Goal: Task Accomplishment & Management: Use online tool/utility

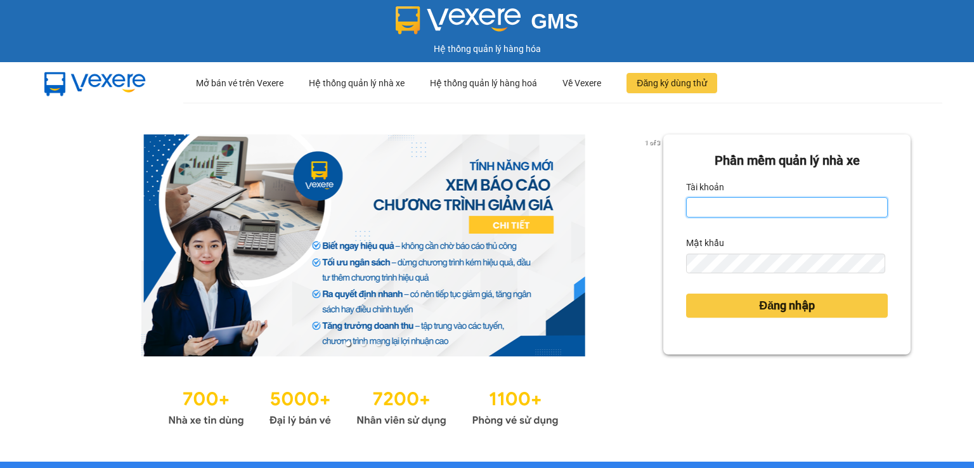
type input "thuy94.phuongnam"
click at [758, 399] on div "Phần mềm quản lý nhà xe Tài khoản thuy94.phuongnam Mật khẩu Đăng nhập" at bounding box center [787, 282] width 247 height 296
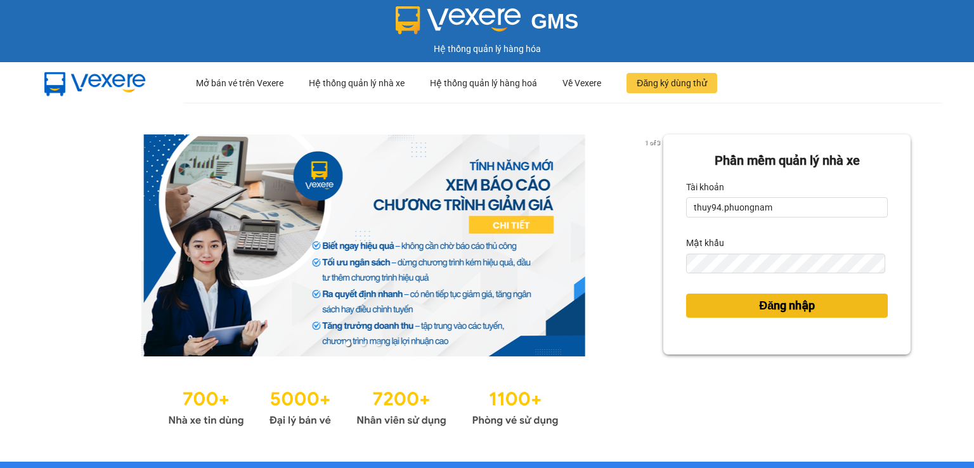
click at [759, 306] on span "Đăng nhập" at bounding box center [787, 306] width 56 height 18
click at [759, 305] on span "Đăng nhập" at bounding box center [787, 306] width 56 height 18
